Goal: Information Seeking & Learning: Learn about a topic

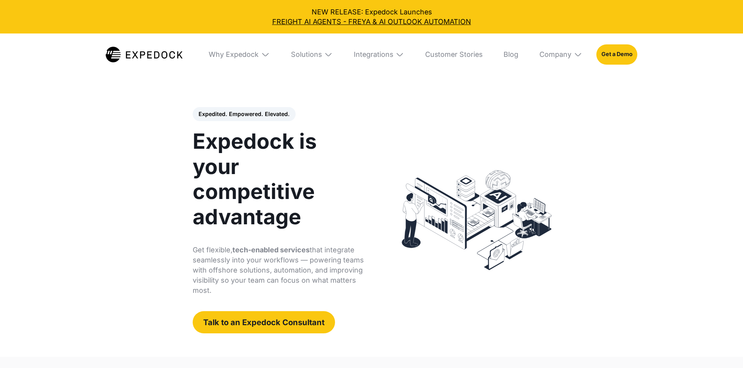
select select
click at [240, 52] on div "Why Expedock" at bounding box center [234, 54] width 50 height 9
click at [261, 55] on img at bounding box center [265, 54] width 9 height 9
click at [346, 21] on link "FREIGHT AI AGENTS - FREYA & AI OUTLOOK AUTOMATION" at bounding box center [371, 22] width 728 height 10
click at [250, 56] on div "Why Expedock" at bounding box center [234, 54] width 50 height 9
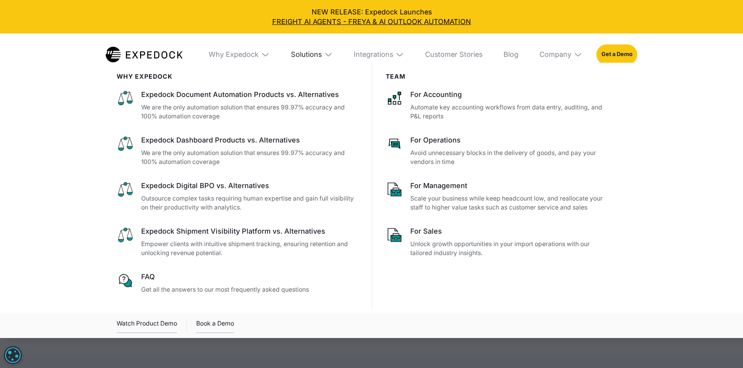
click at [298, 58] on div "Solutions" at bounding box center [306, 54] width 31 height 9
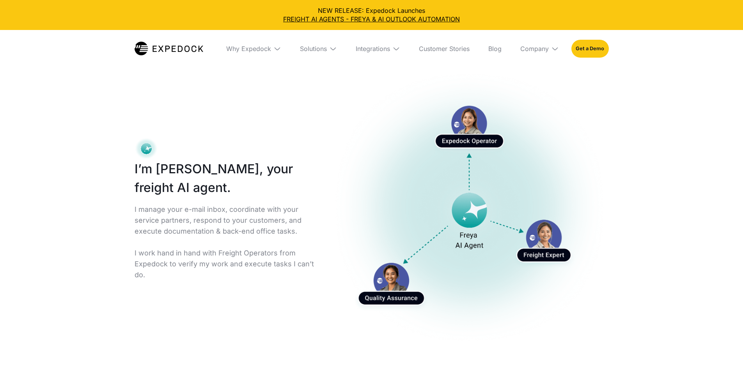
select select
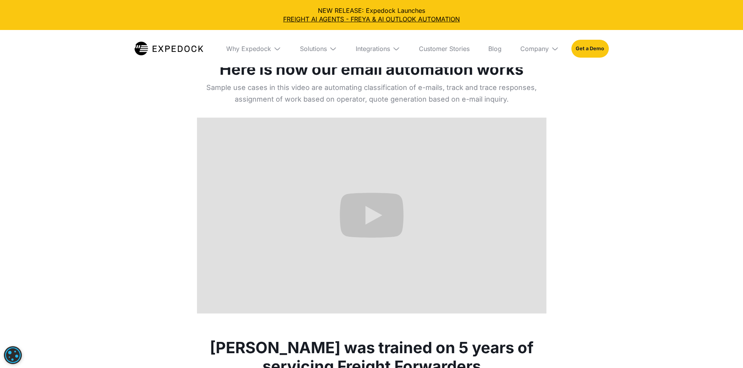
scroll to position [351, 0]
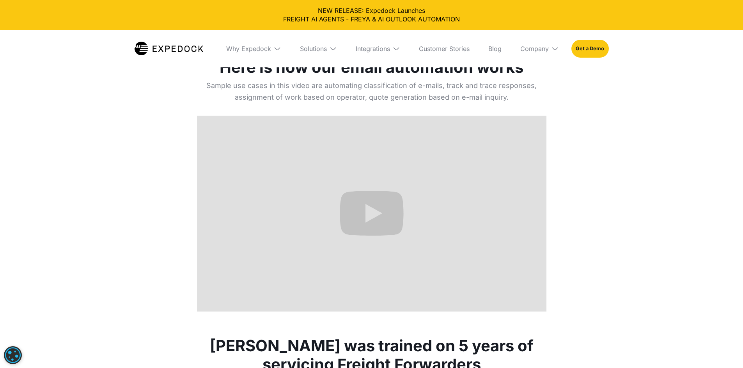
click at [456, 312] on div "Here is how our email automation works Sample use cases in this video are autom…" at bounding box center [371, 172] width 349 height 279
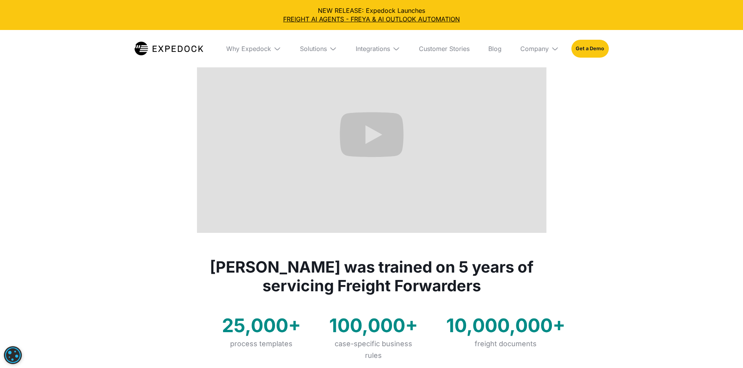
scroll to position [429, 0]
